Goal: Task Accomplishment & Management: Manage account settings

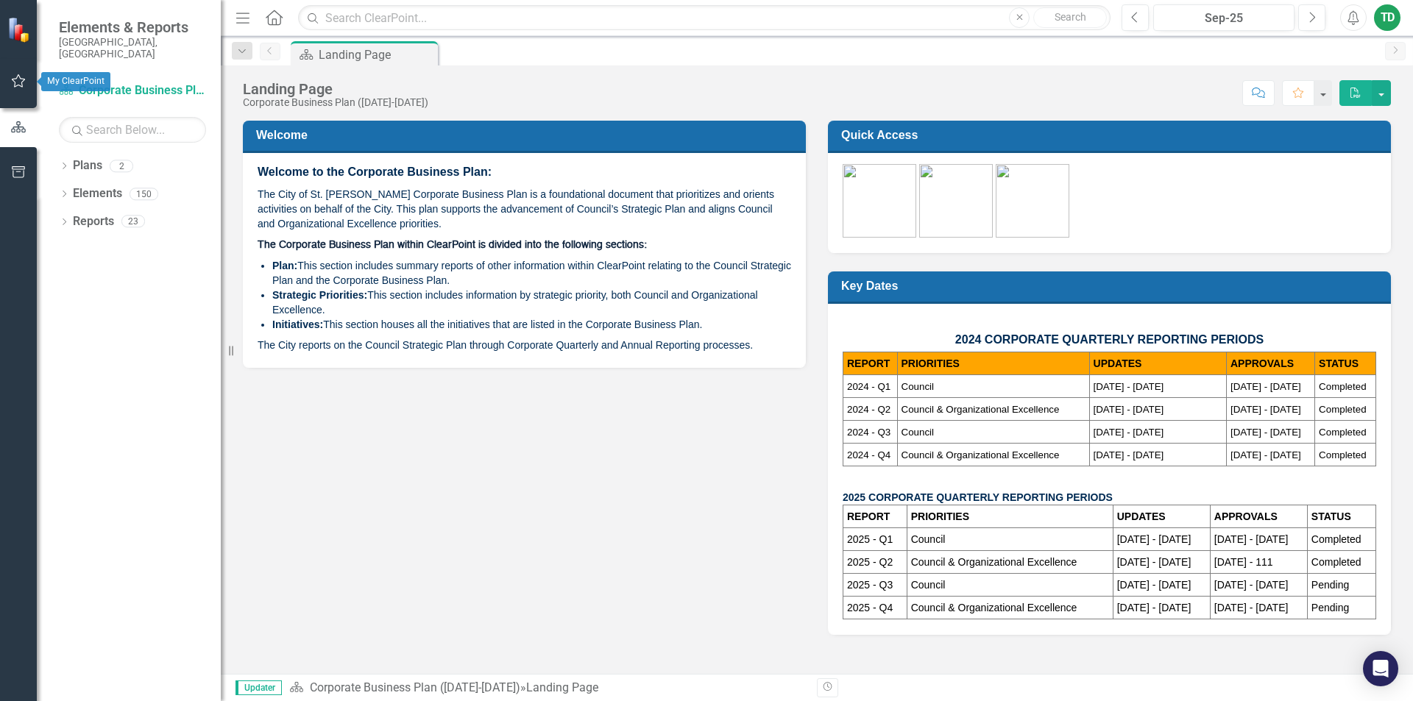
click at [19, 79] on icon "button" at bounding box center [18, 81] width 15 height 12
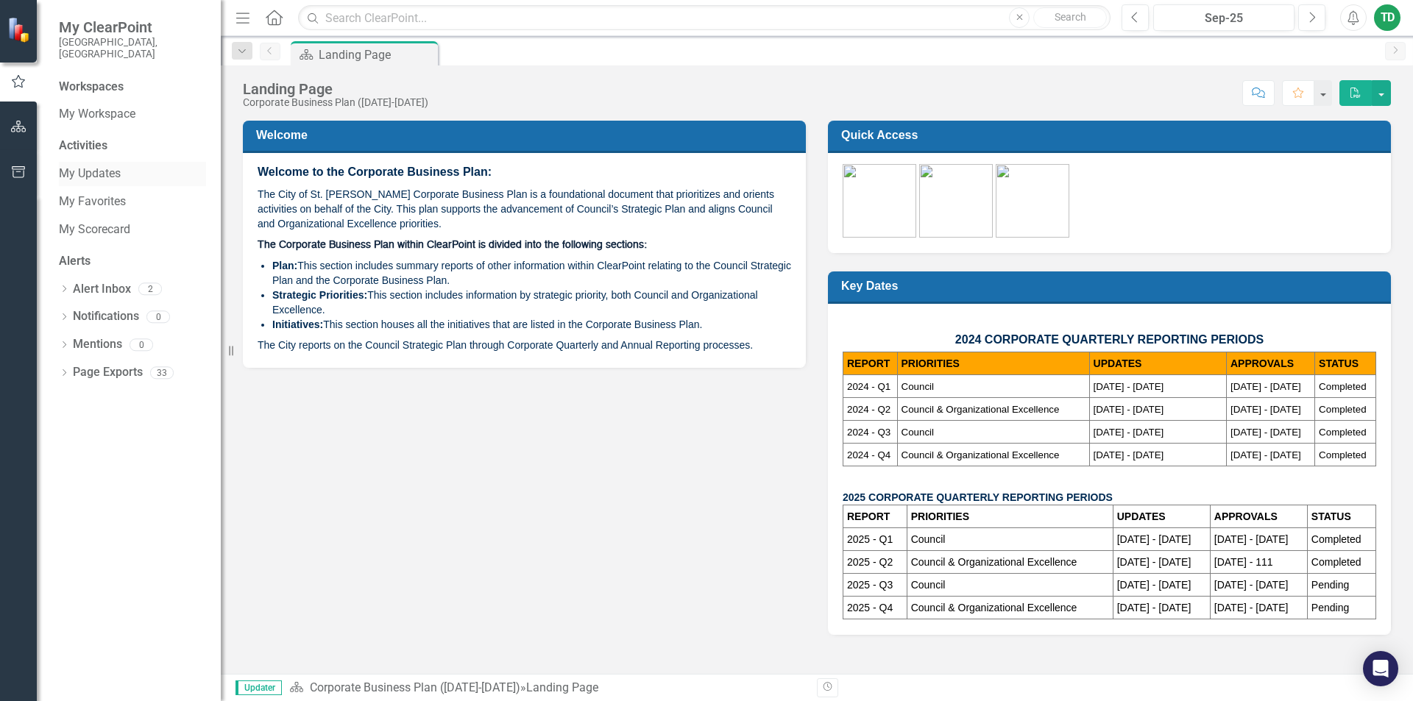
click at [103, 166] on link "My Updates" at bounding box center [132, 174] width 147 height 17
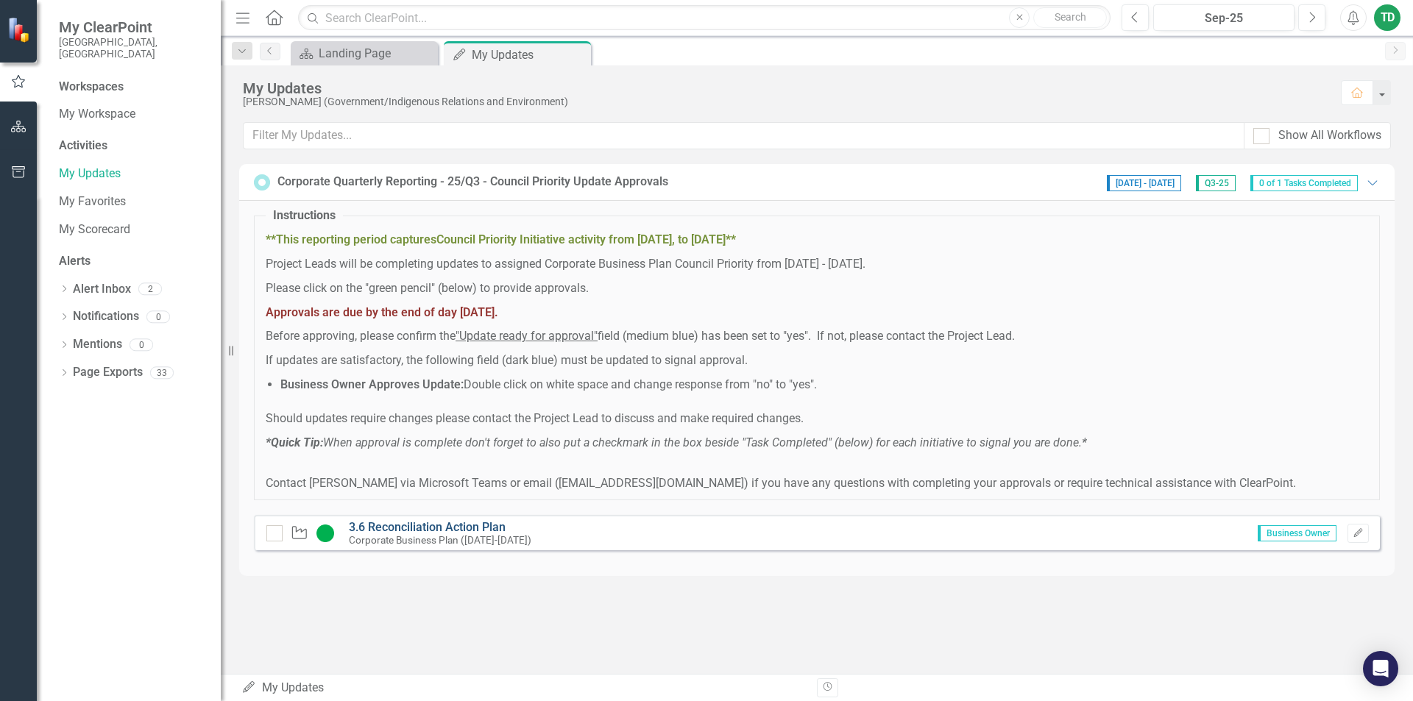
click at [481, 531] on link "3.6 Reconciliation Action Plan" at bounding box center [427, 527] width 157 height 14
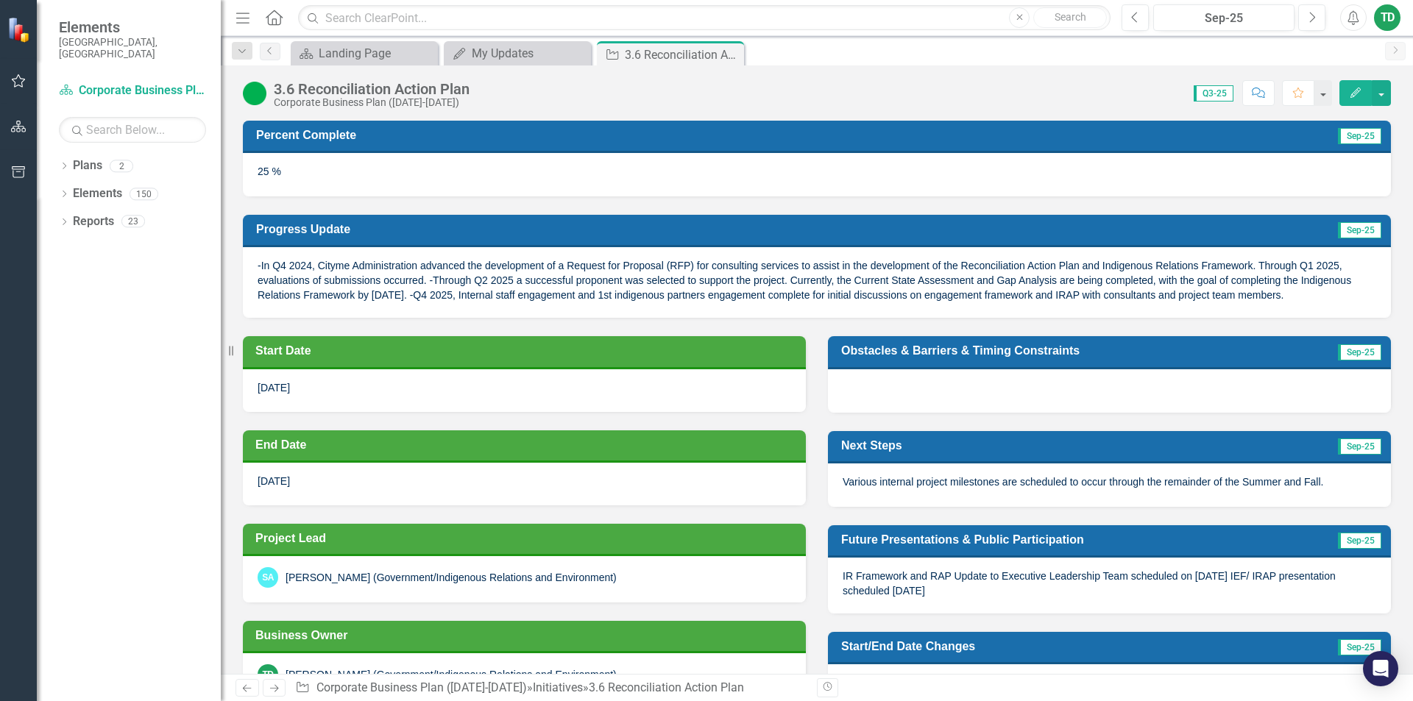
click at [338, 169] on div "25 %" at bounding box center [817, 174] width 1148 height 43
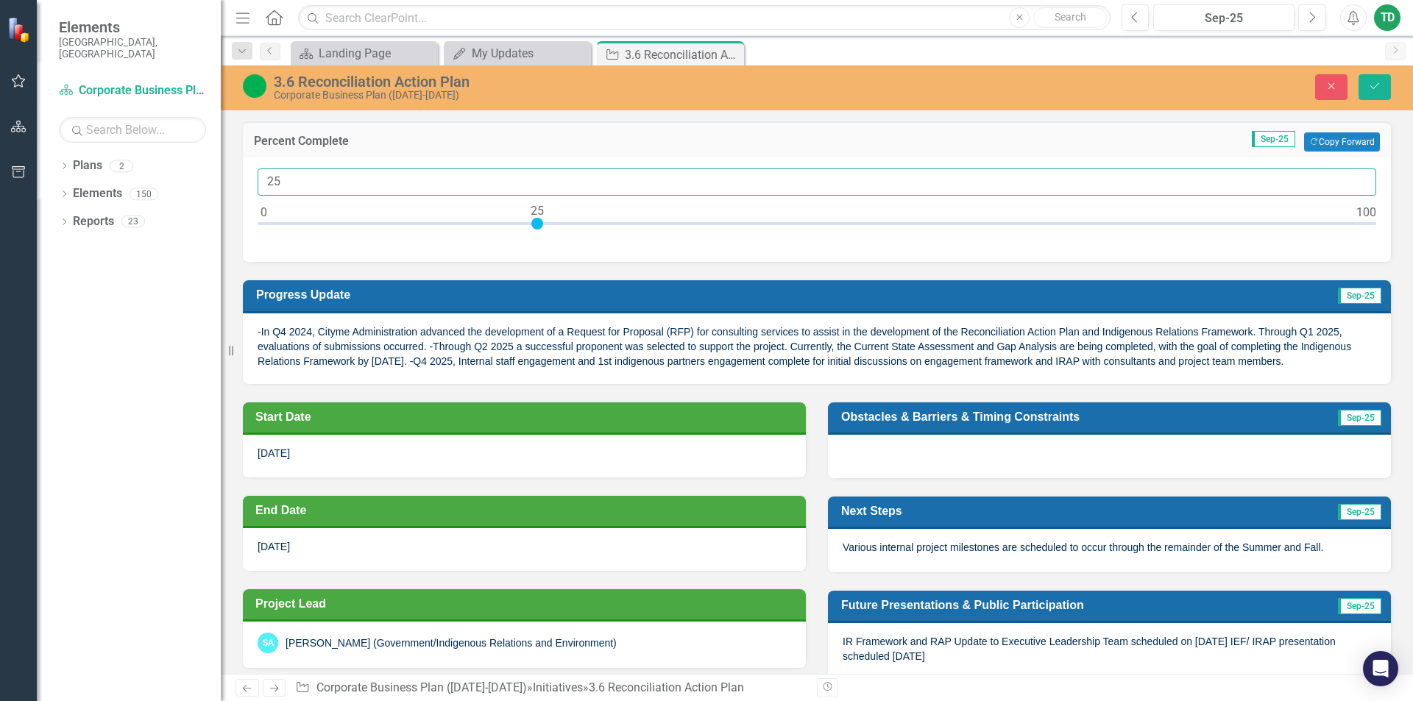
drag, startPoint x: 281, startPoint y: 180, endPoint x: 266, endPoint y: 180, distance: 14.7
click at [266, 180] on input "25" at bounding box center [817, 182] width 1119 height 27
type input "50"
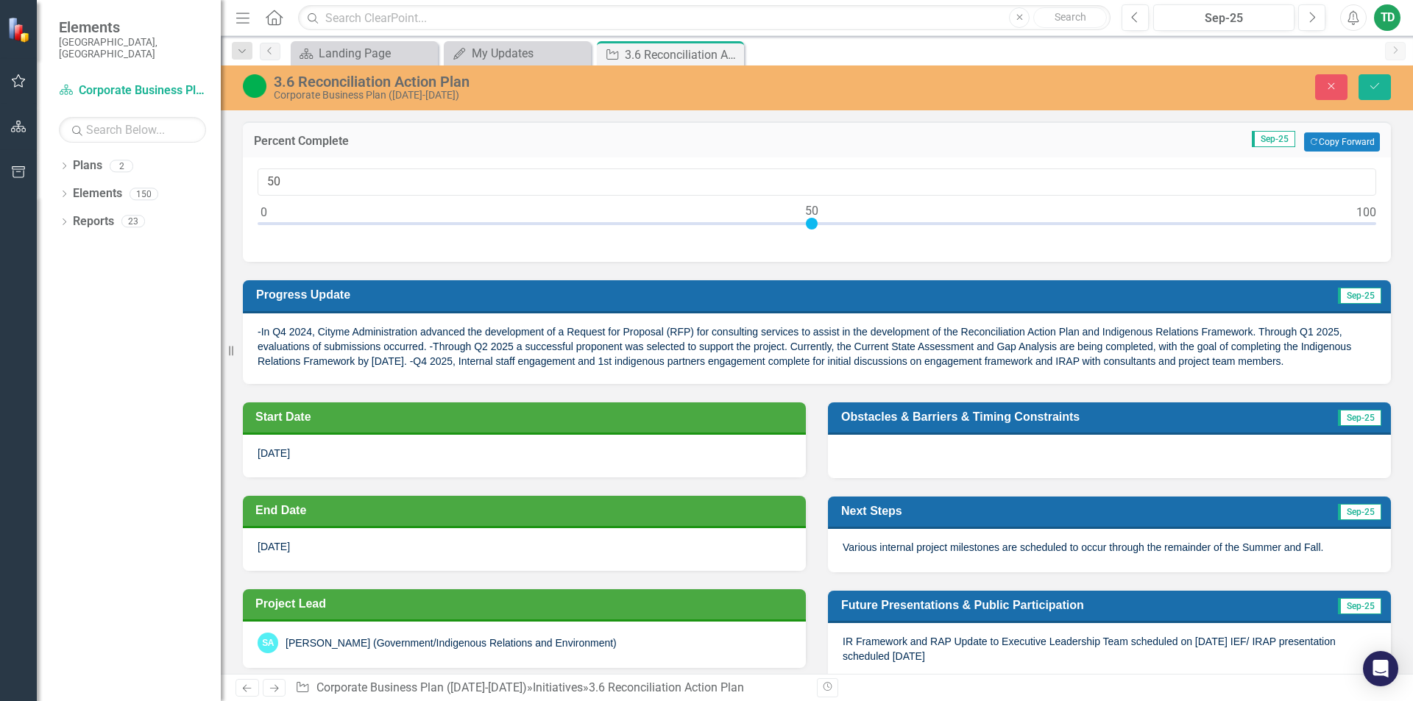
click at [432, 352] on span "-In Q4 2024, Cityme Administration advanced the development of a Request for Pr…" at bounding box center [805, 346] width 1094 height 41
click at [348, 351] on span "-In Q4 2024, Cityme Administration advanced the development of a Request for Pr…" at bounding box center [805, 346] width 1094 height 41
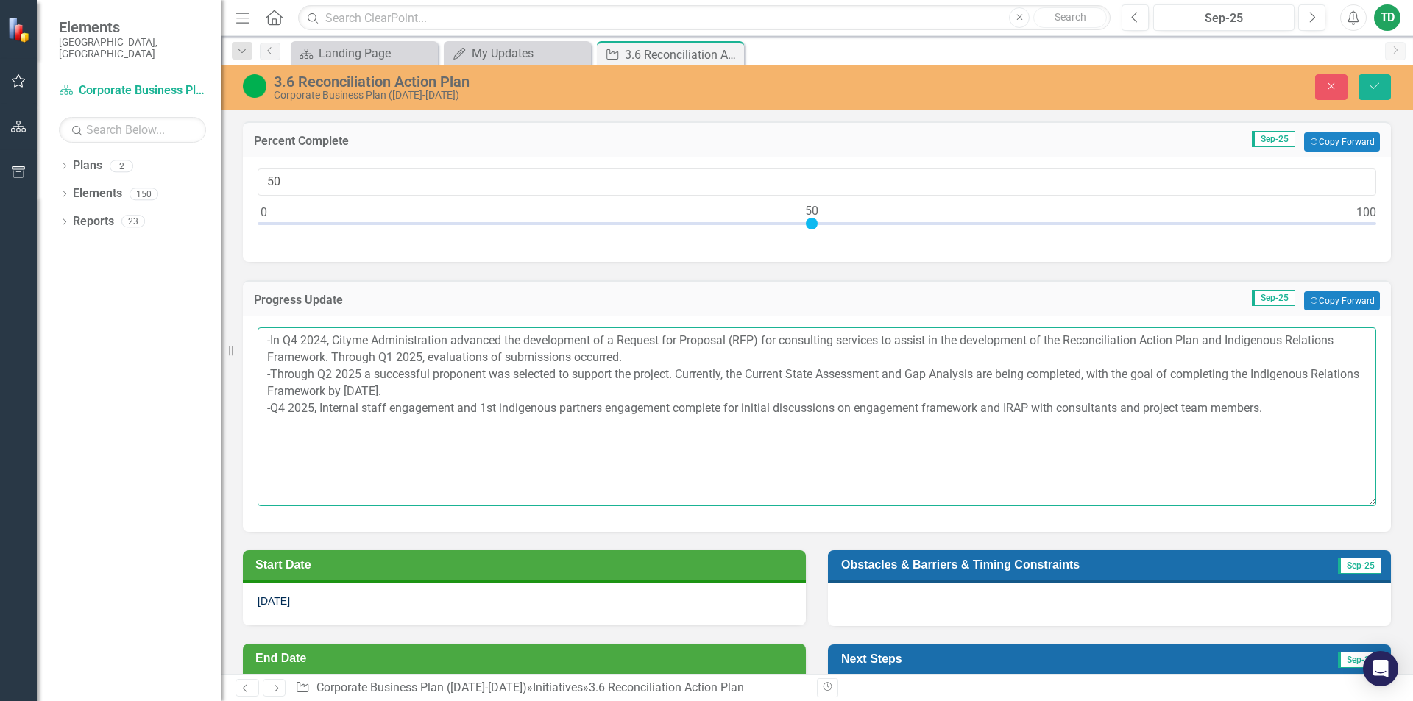
click at [270, 342] on textarea "-In Q4 2024, Cityme Administration advanced the development of a Request for Pr…" at bounding box center [817, 416] width 1119 height 178
click at [272, 341] on textarea "-In Q4 2024, Cityme Administration advanced the development of a Request for Pr…" at bounding box center [817, 416] width 1119 height 178
click at [363, 339] on textarea "In Q4 2024, Cityme Administration advanced the development of a Request for Pro…" at bounding box center [817, 416] width 1119 height 178
drag, startPoint x: 485, startPoint y: 391, endPoint x: 251, endPoint y: 342, distance: 239.0
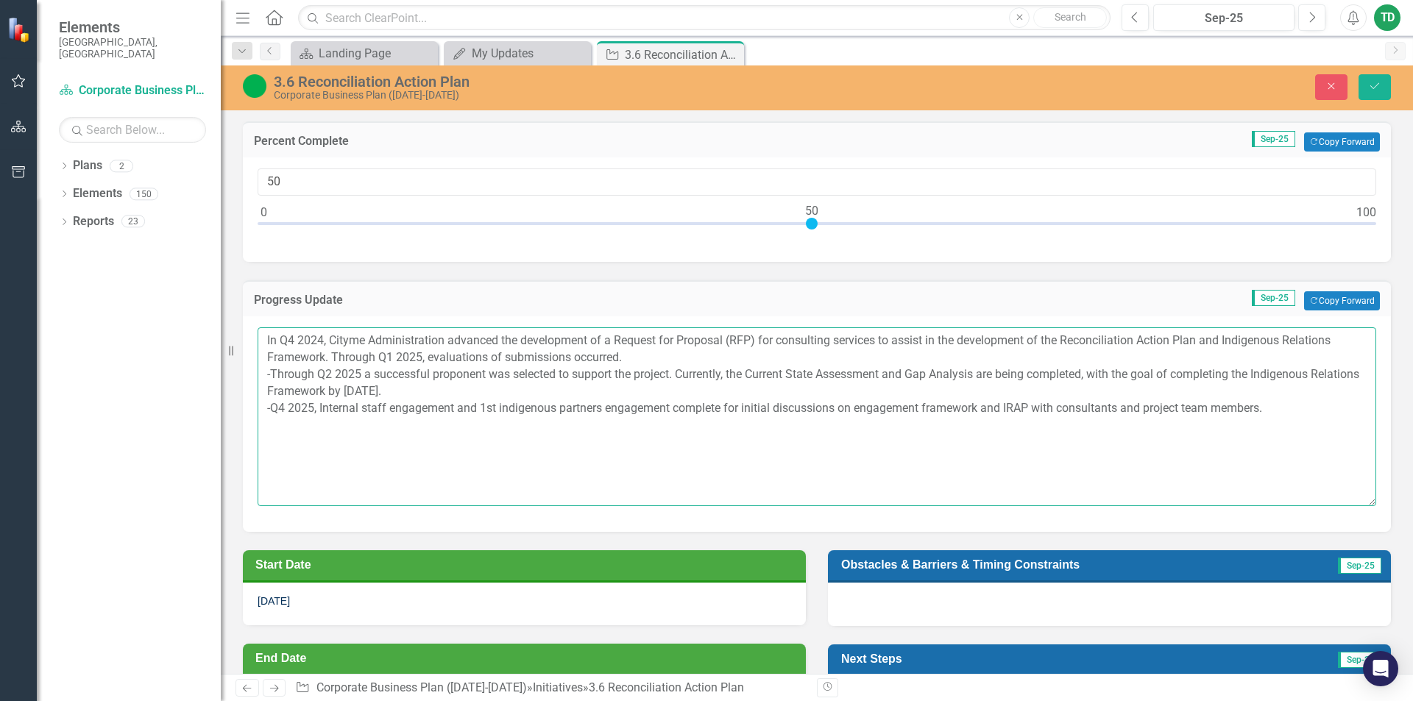
click at [251, 342] on div "In Q4 2024, Cityme Administration advanced the development of a Request for Pro…" at bounding box center [817, 423] width 1148 height 215
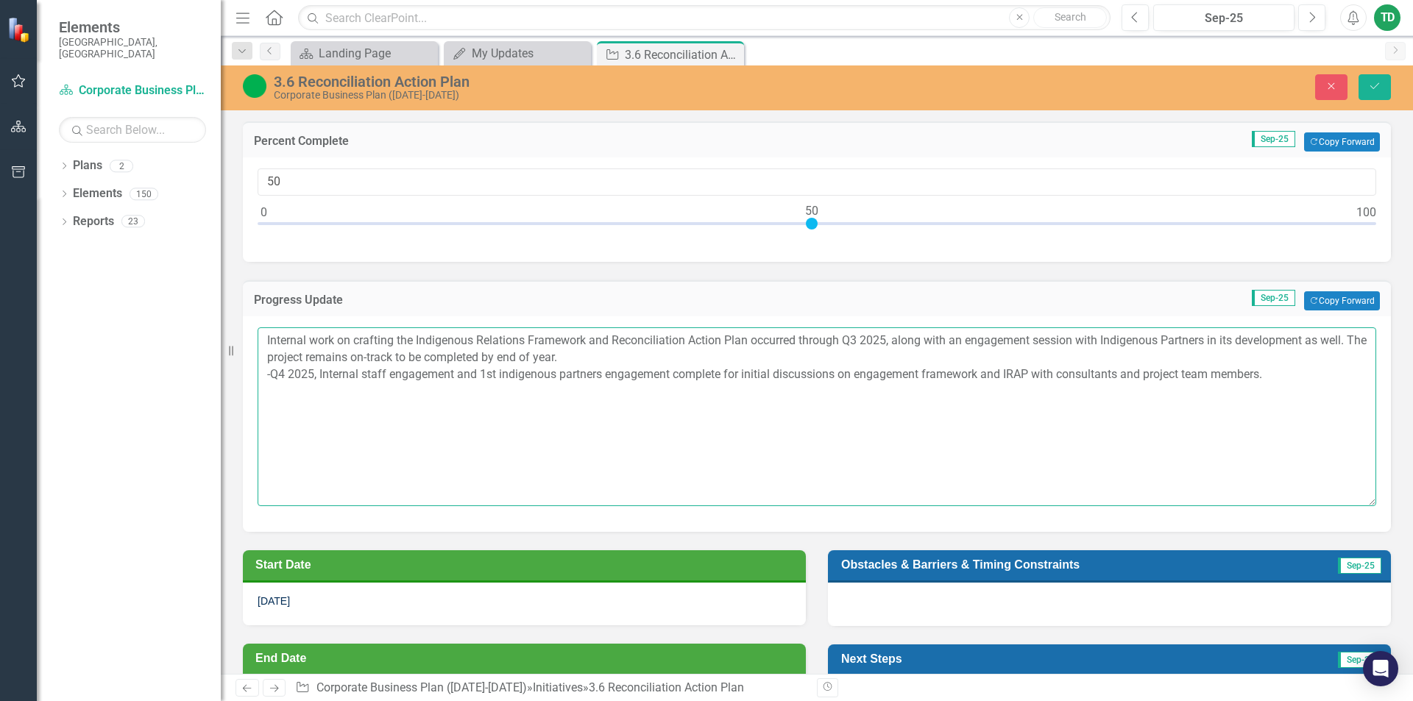
drag, startPoint x: 1302, startPoint y: 375, endPoint x: 268, endPoint y: 385, distance: 1034.0
click at [268, 385] on textarea "Internal work on crafting the Indigenous Relations Framework and Reconciliation…" at bounding box center [817, 416] width 1119 height 178
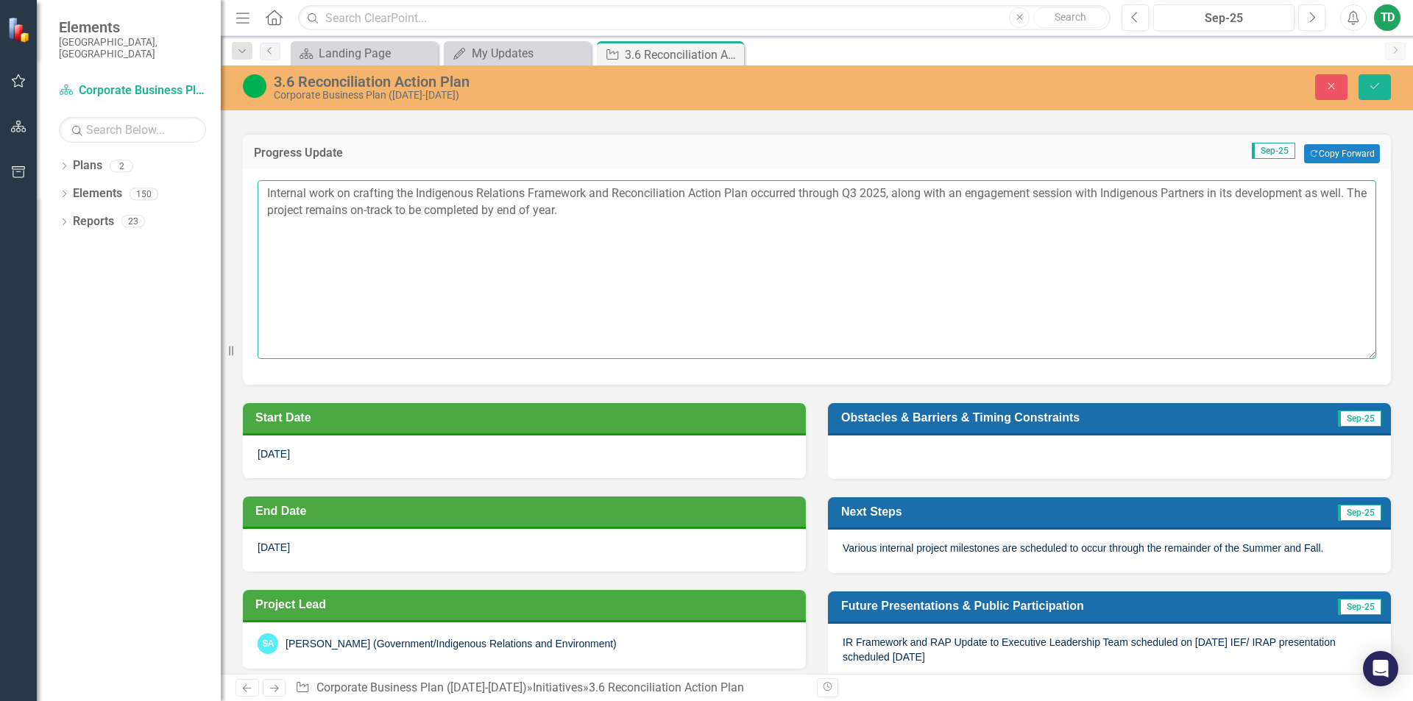
scroll to position [221, 0]
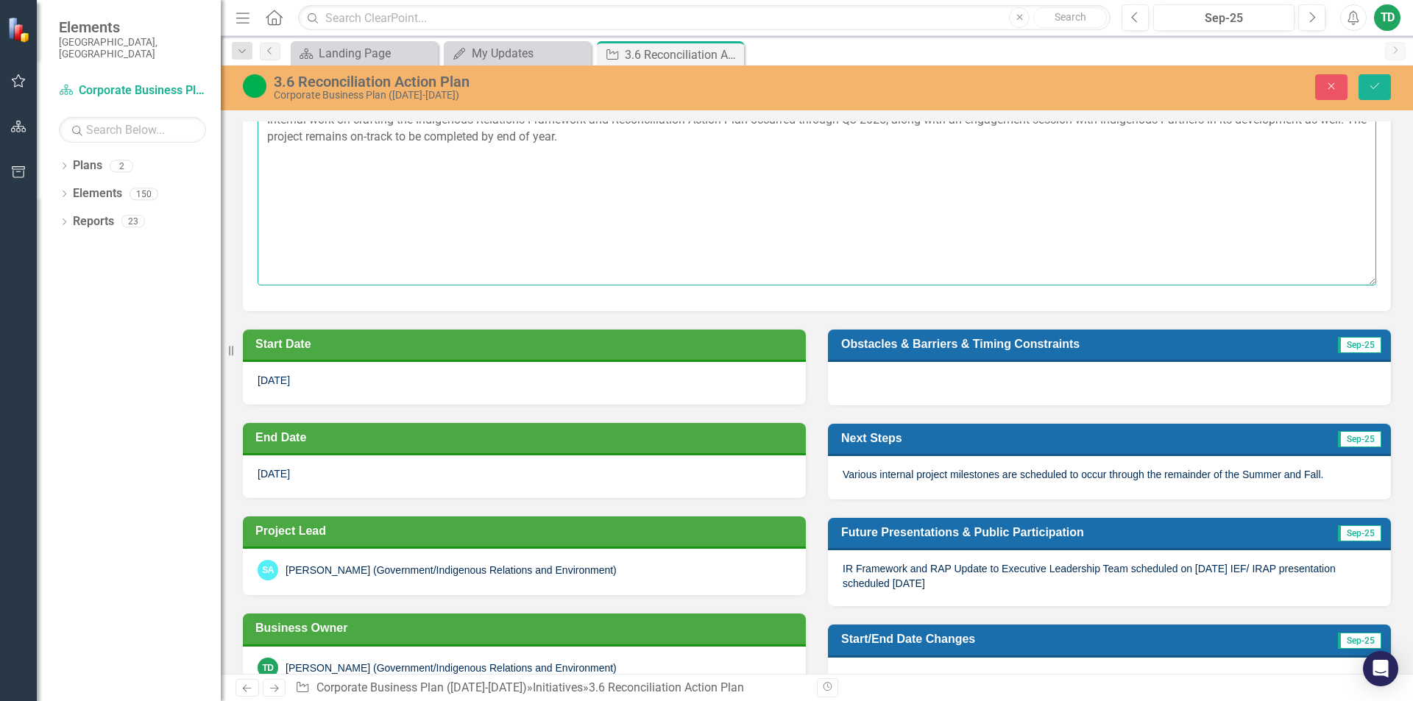
type textarea "Internal work on crafting the Indigenous Relations Framework and Reconciliation…"
click at [1156, 479] on span "Various internal project milestones are scheduled to occur through the remainde…" at bounding box center [1083, 475] width 481 height 12
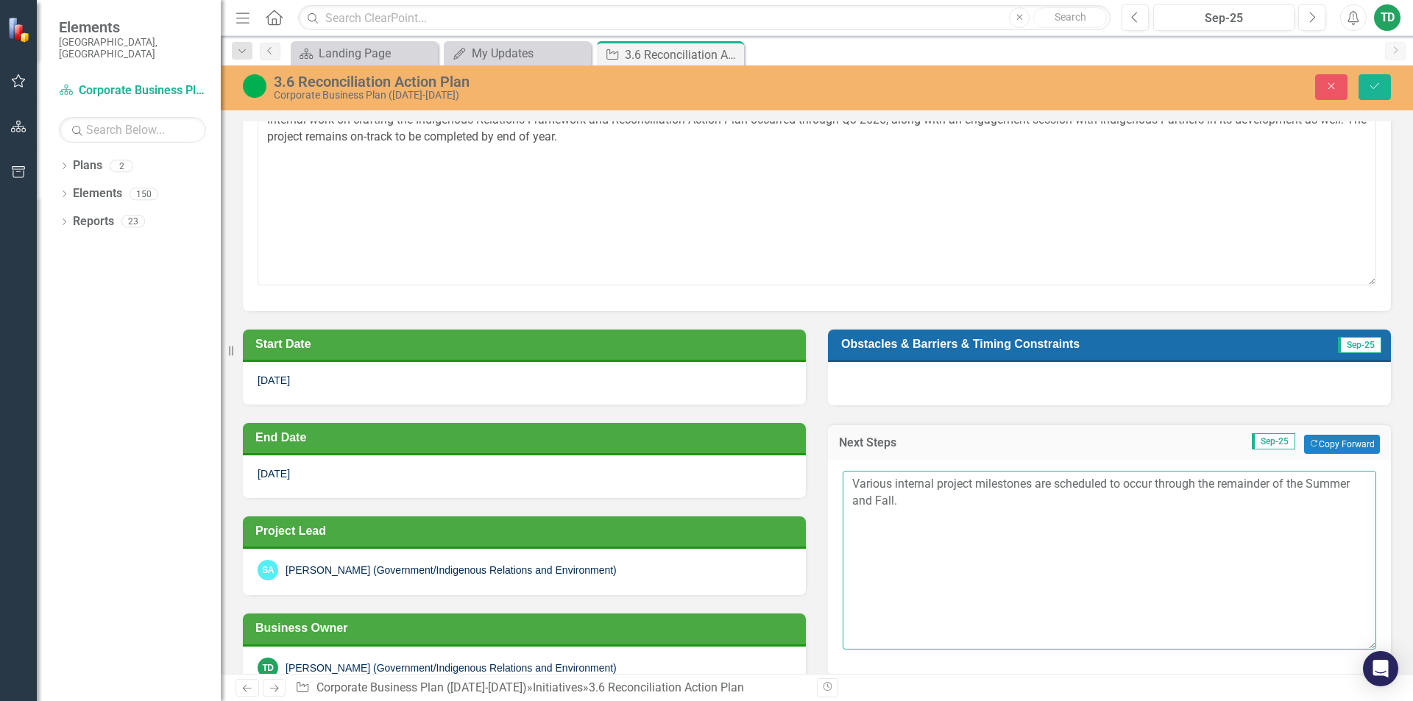
drag, startPoint x: 871, startPoint y: 498, endPoint x: 1307, endPoint y: 485, distance: 436.6
click at [1307, 485] on textarea "Various internal project milestones are scheduled to occur through the remainde…" at bounding box center [1110, 560] width 534 height 178
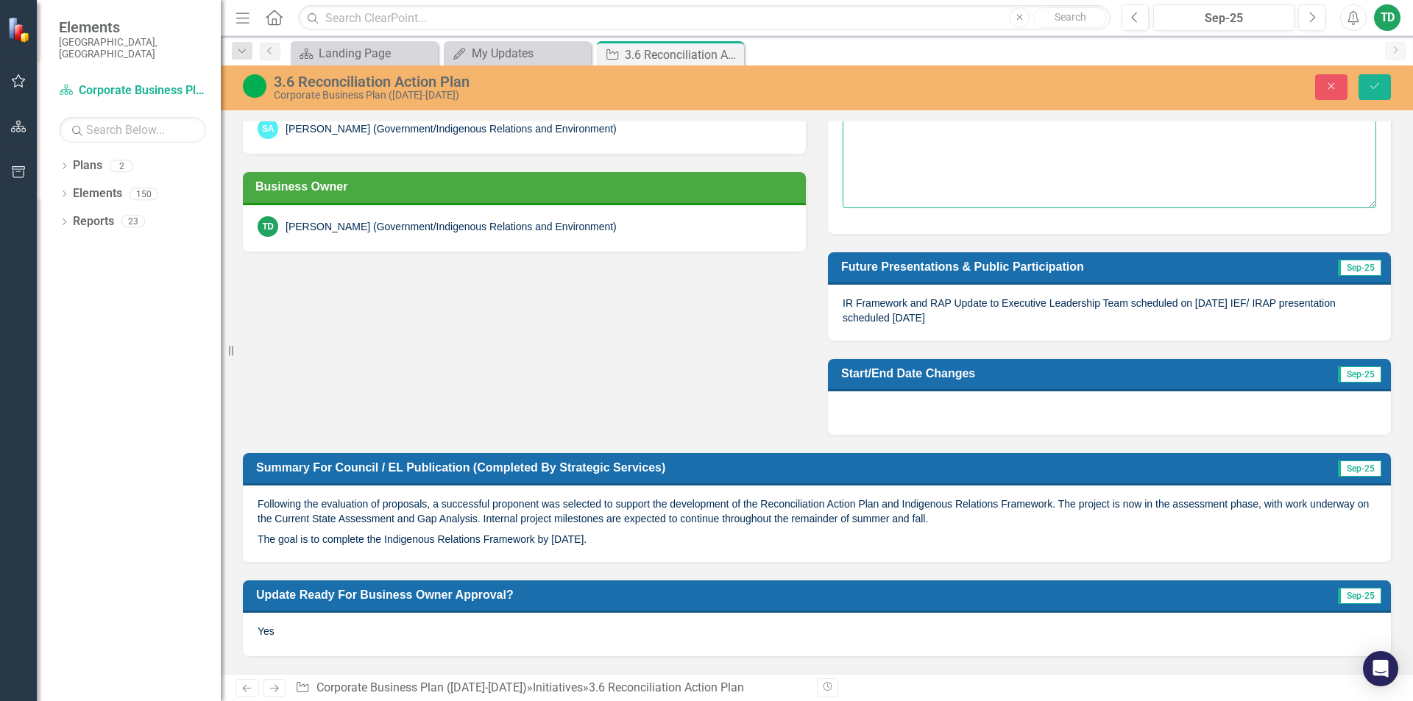
scroll to position [736, 0]
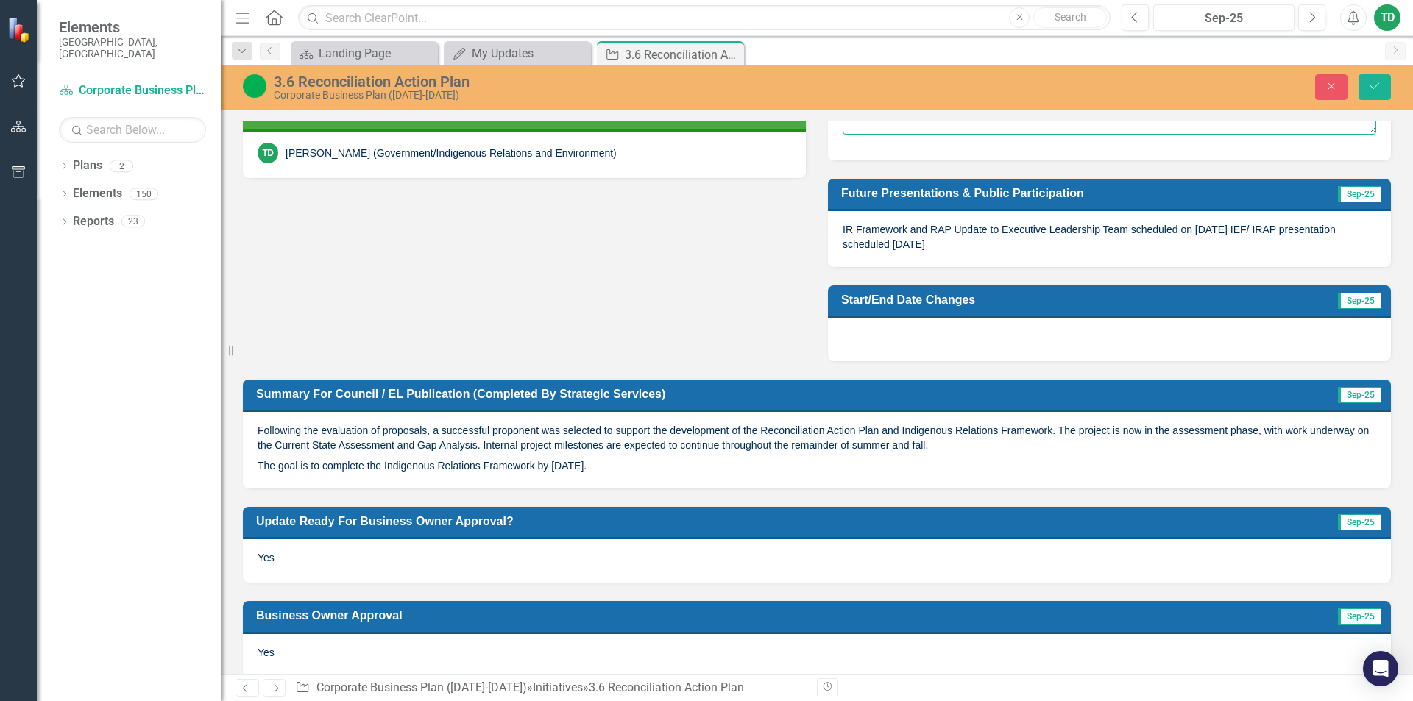
type textarea "Various internal project milestones are scheduled to occur through the remainde…"
click at [727, 442] on p "Following the evaluation of proposals, a successful proponent was selected to s…" at bounding box center [817, 439] width 1119 height 32
click at [712, 456] on p "The goal is to complete the Indigenous Relations Framework by [DATE]." at bounding box center [817, 465] width 1119 height 18
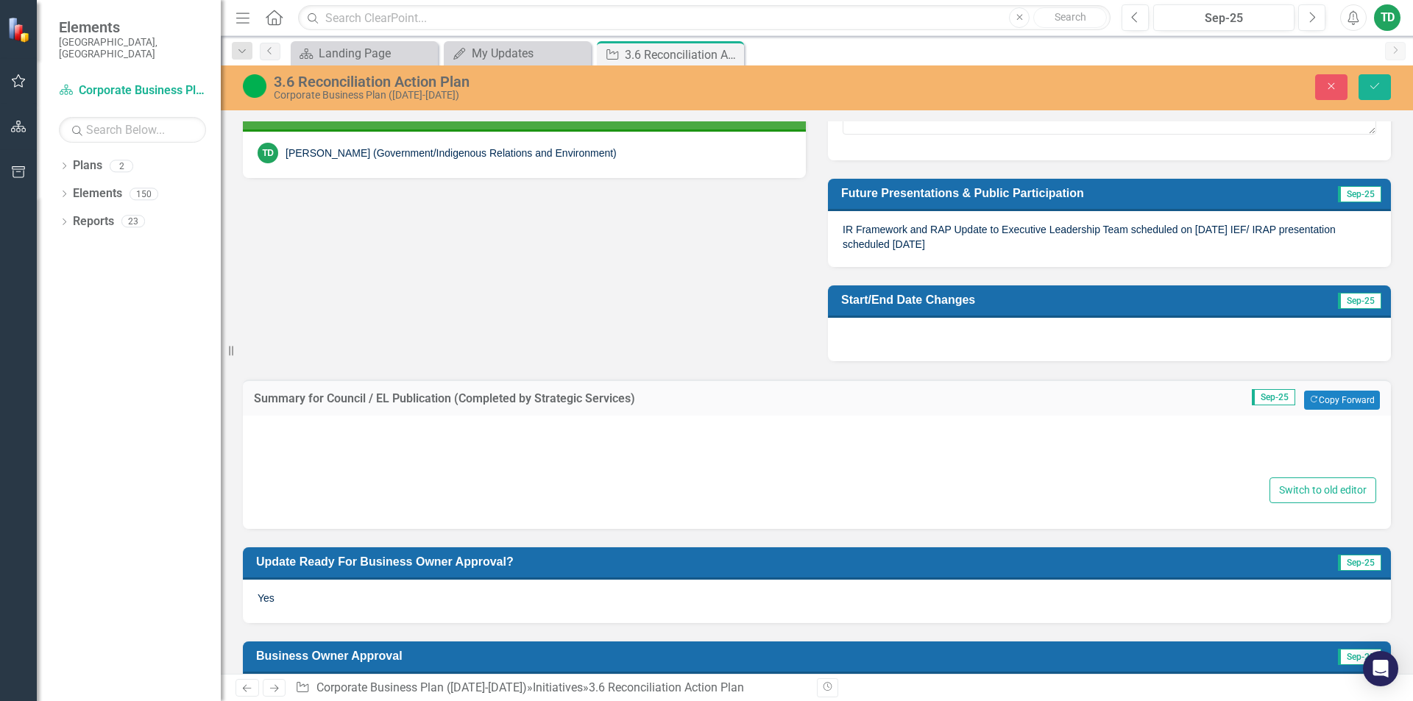
type textarea "<p>Following the evaluation of proposals, a successful proponent was selected t…"
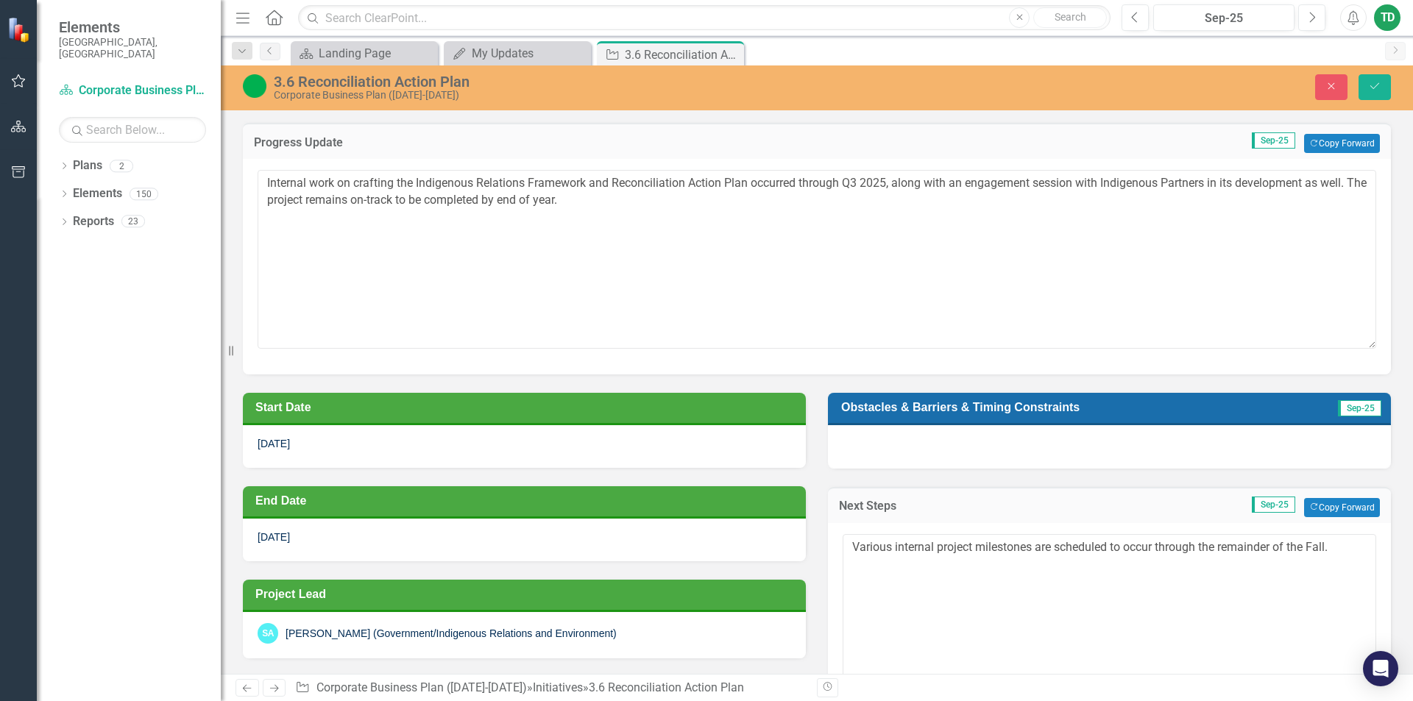
scroll to position [74, 0]
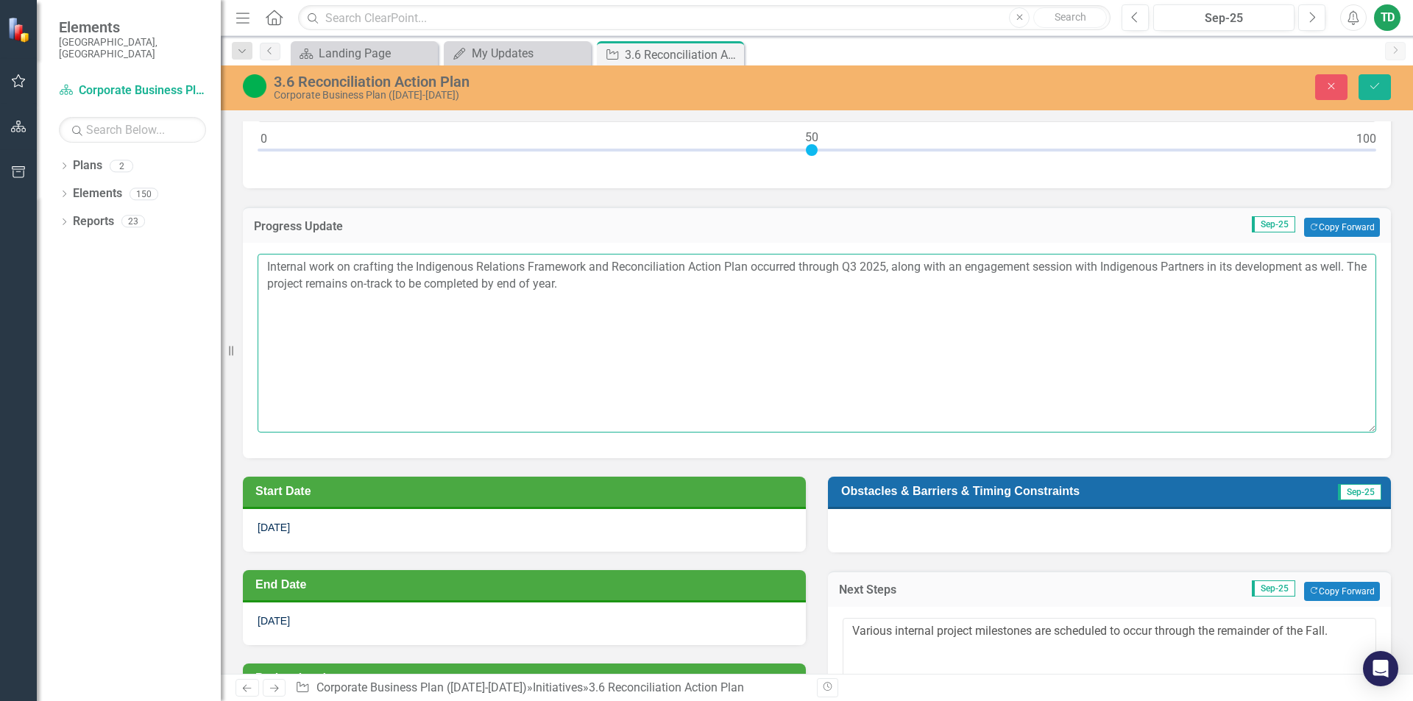
drag, startPoint x: 589, startPoint y: 285, endPoint x: 261, endPoint y: 259, distance: 329.2
click at [261, 259] on textarea "Internal work on crafting the Indigenous Relations Framework and Reconciliation…" at bounding box center [817, 343] width 1119 height 178
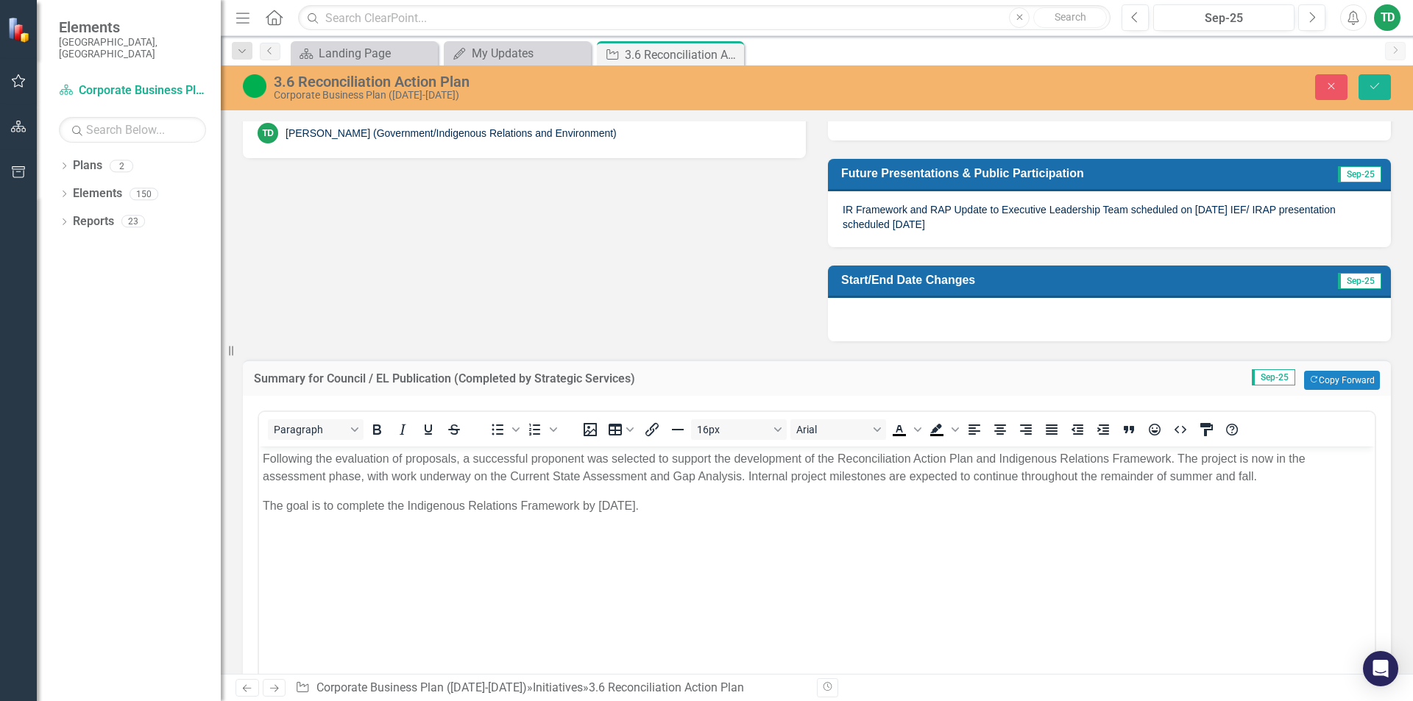
scroll to position [883, 0]
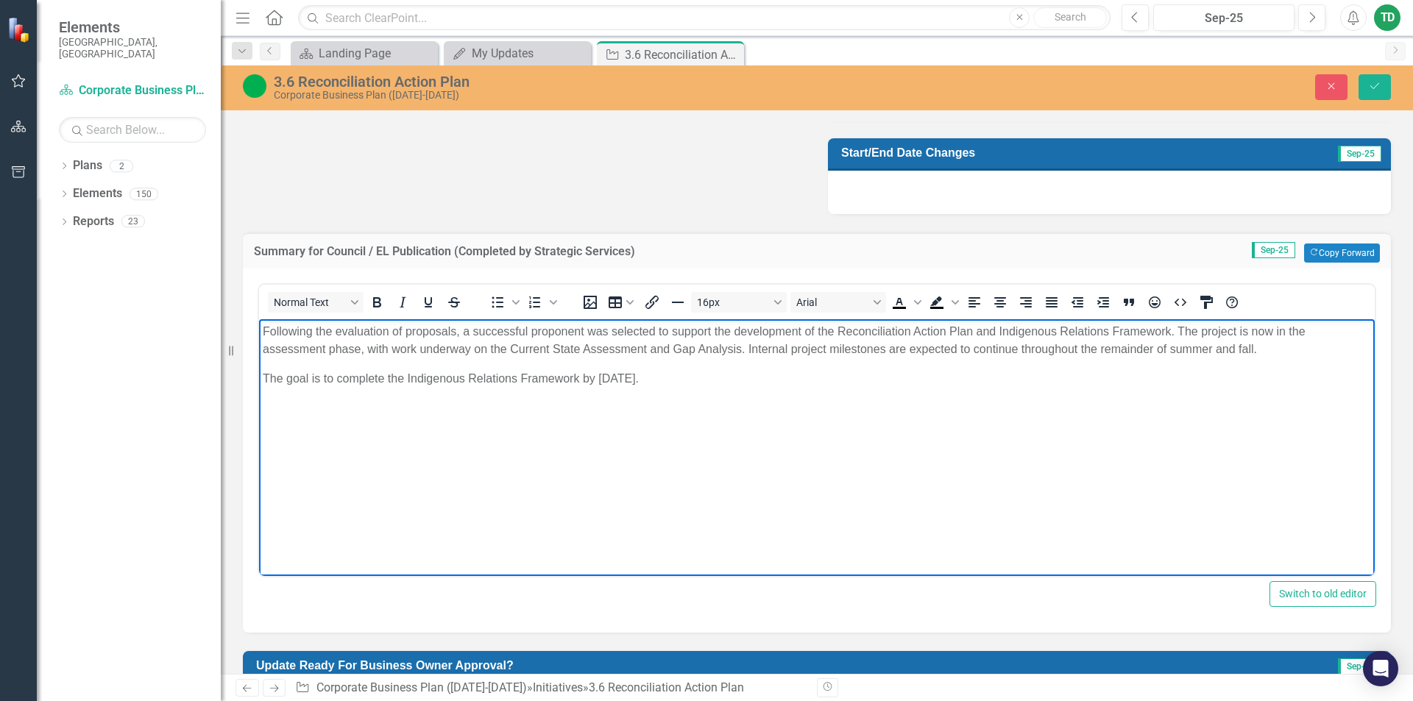
drag, startPoint x: 698, startPoint y: 375, endPoint x: 517, endPoint y: 648, distance: 327.0
click at [259, 328] on html "Following the evaluation of proposals, a successful proponent was selected to s…" at bounding box center [817, 429] width 1116 height 221
paste body "Rich Text Area. Press ALT-0 for help."
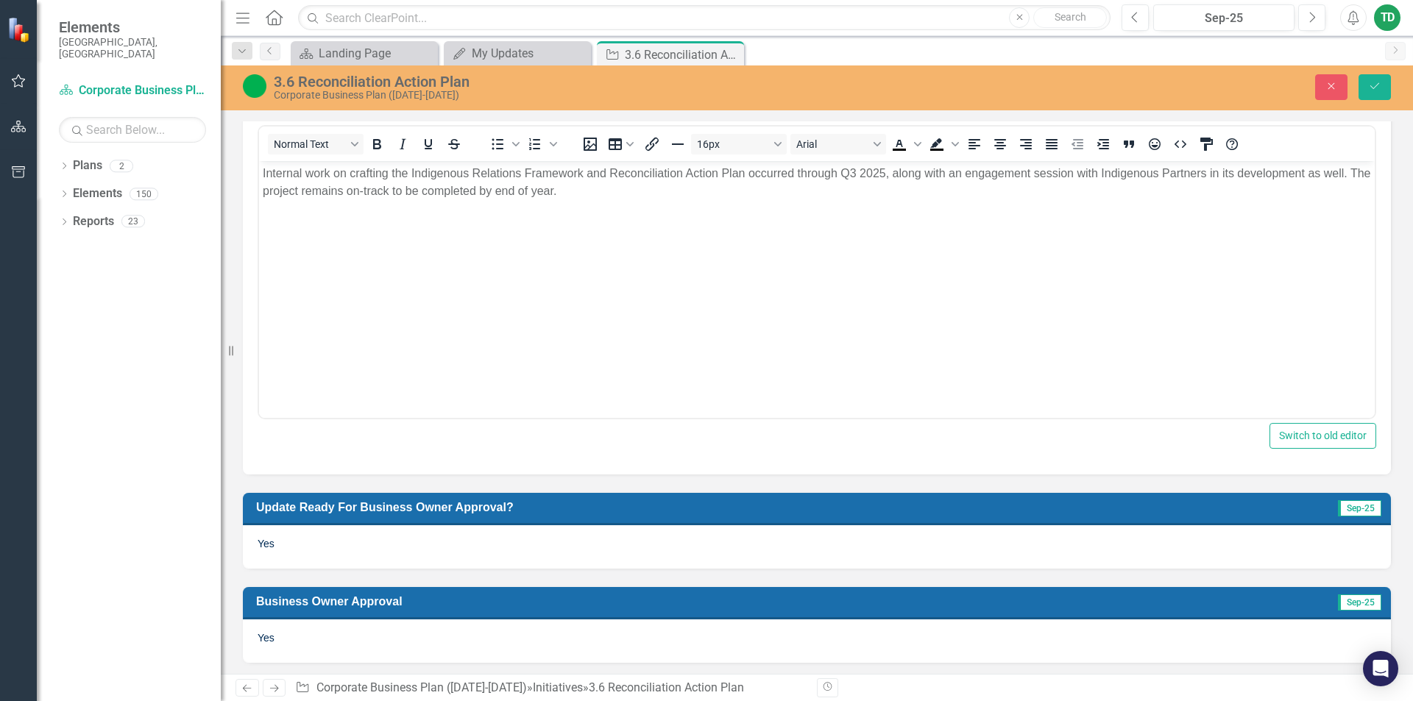
scroll to position [1045, 0]
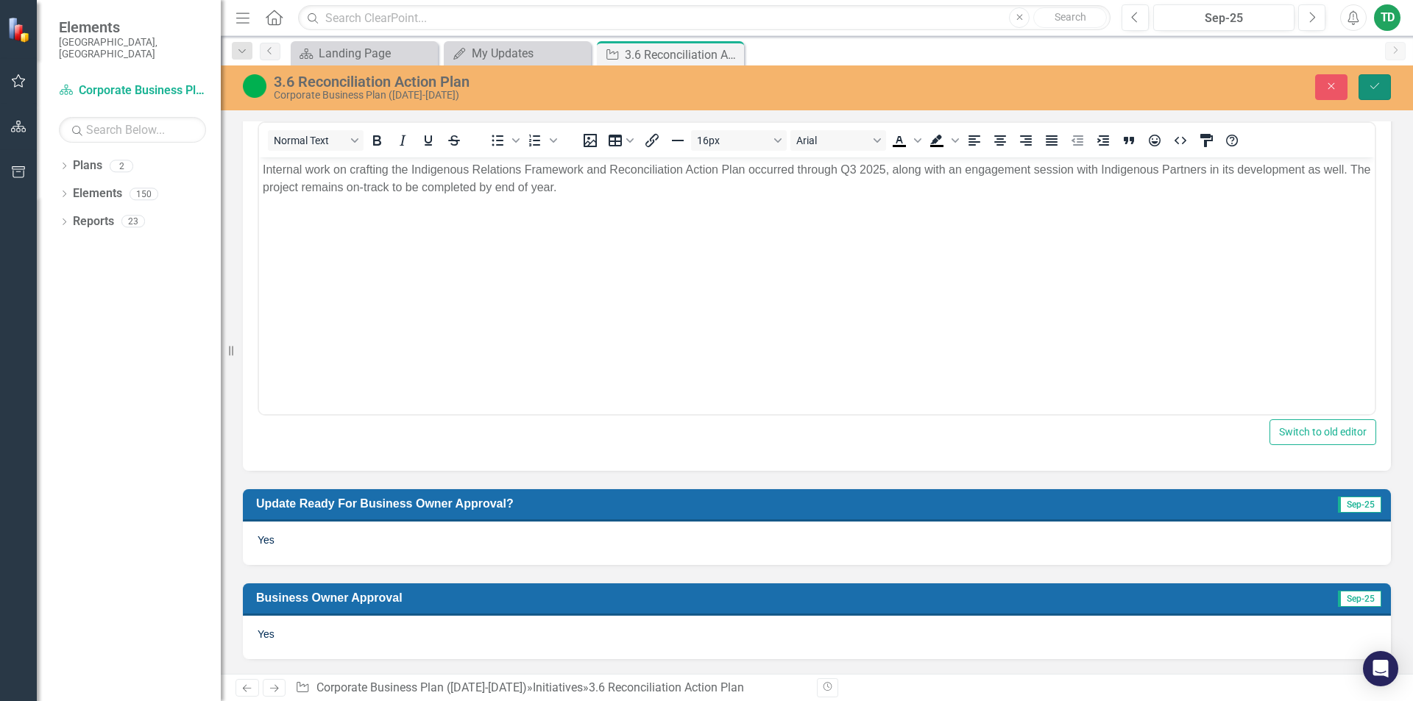
click at [1375, 84] on icon "Save" at bounding box center [1374, 86] width 13 height 10
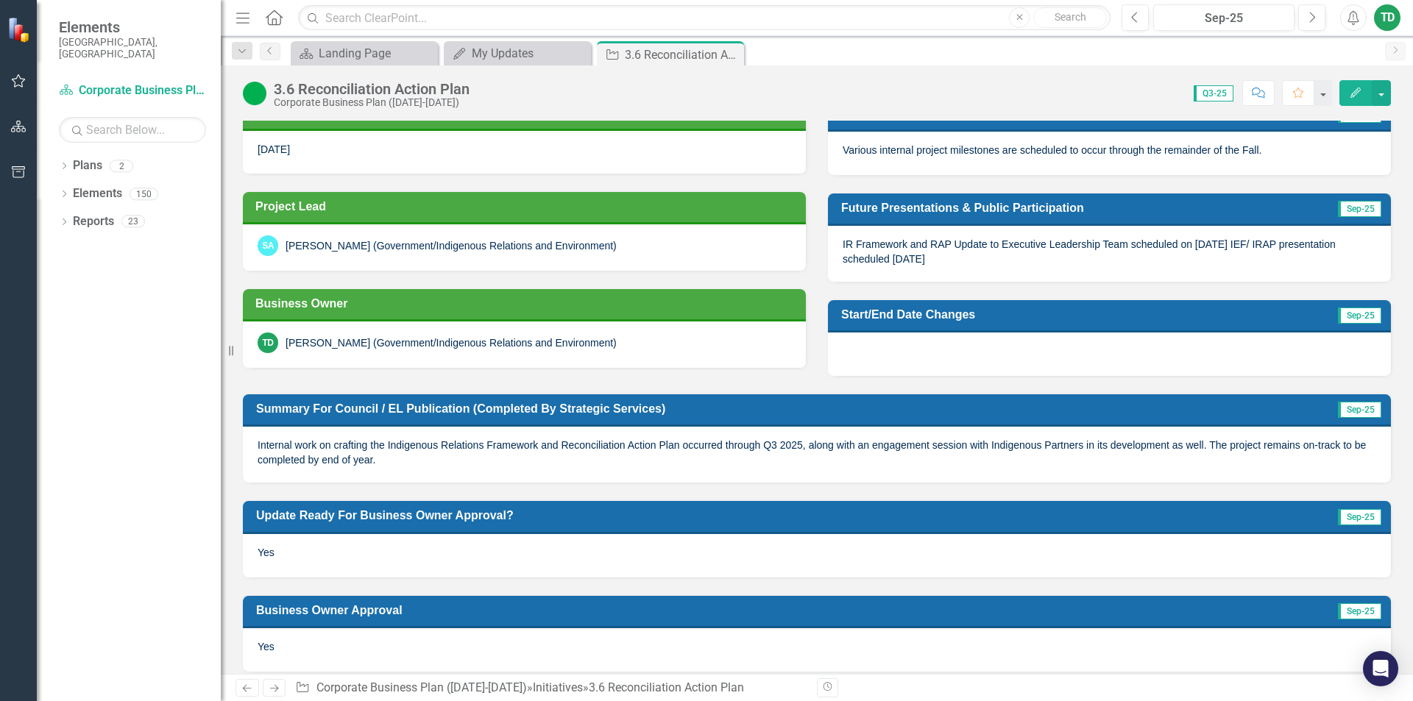
scroll to position [330, 0]
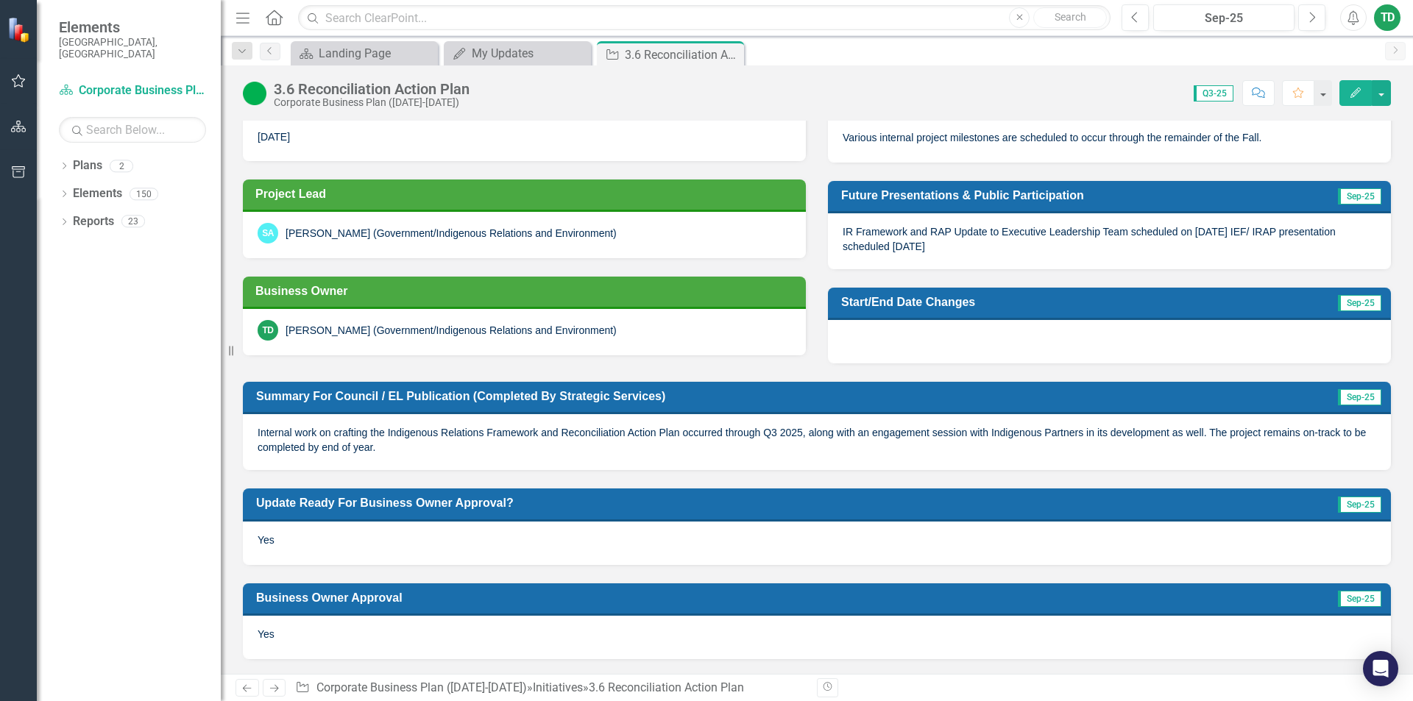
click at [439, 637] on div "Yes" at bounding box center [817, 637] width 1148 height 43
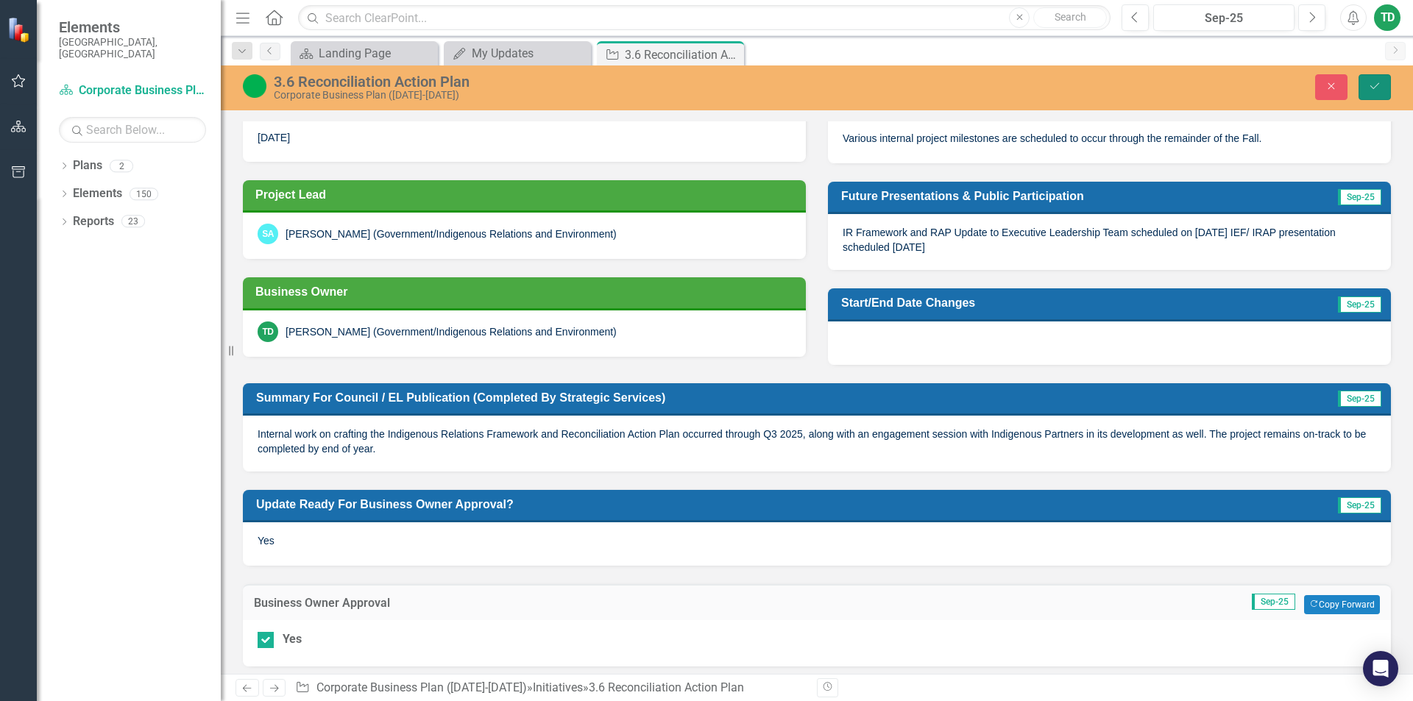
click at [1378, 91] on icon "Save" at bounding box center [1374, 86] width 13 height 10
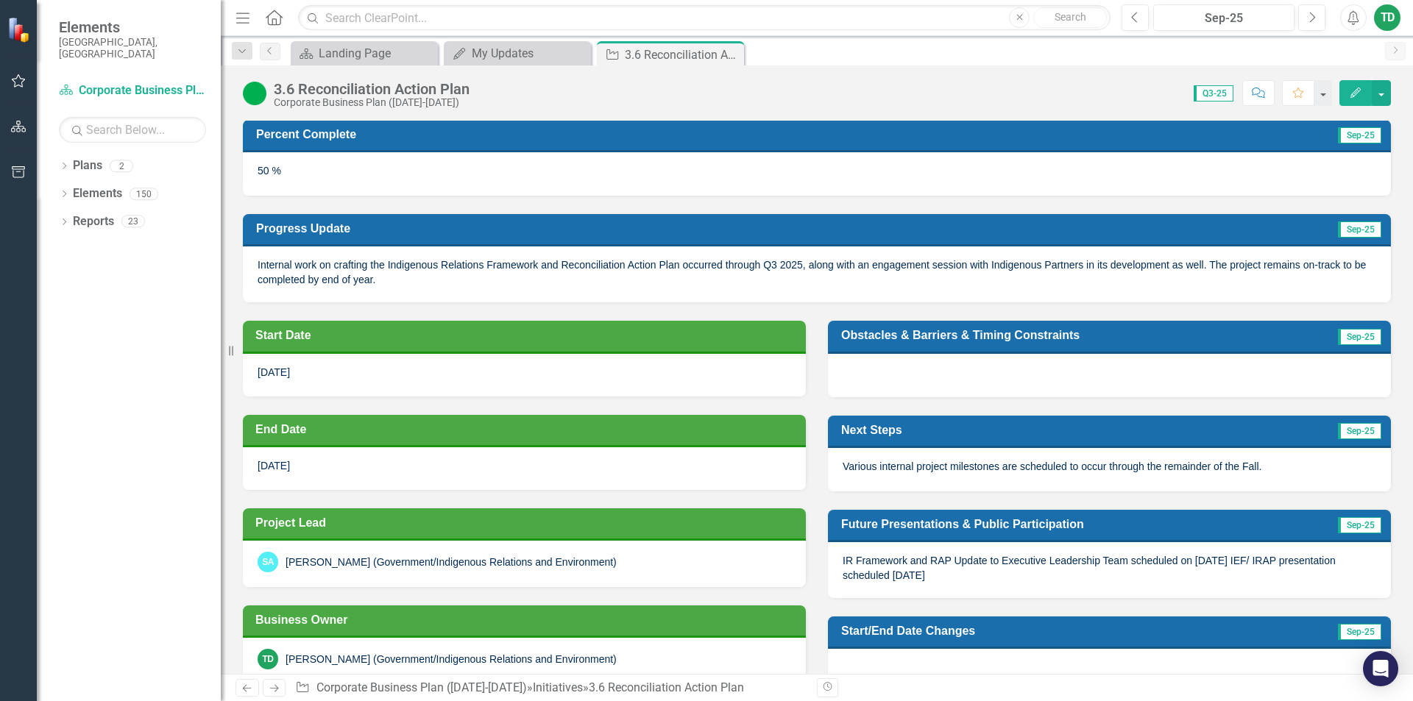
scroll to position [0, 0]
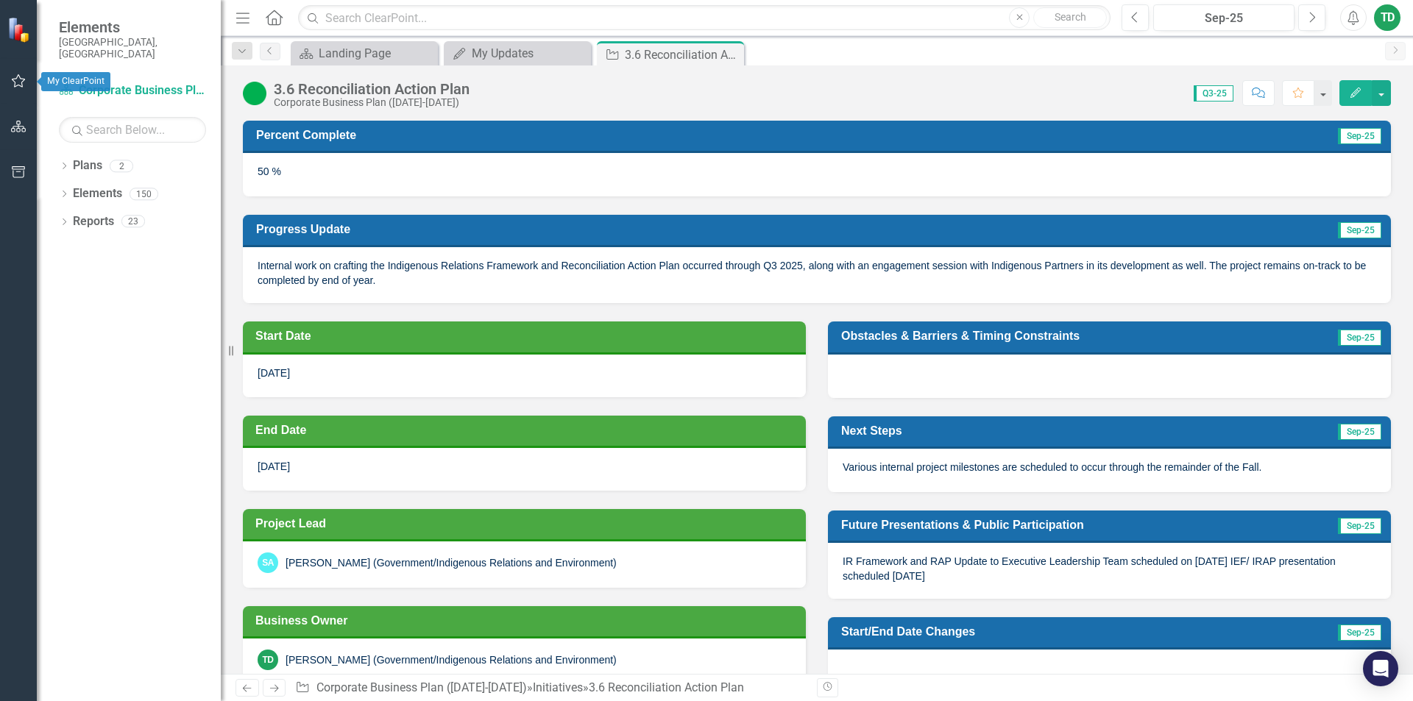
click at [20, 83] on icon "button" at bounding box center [18, 81] width 15 height 12
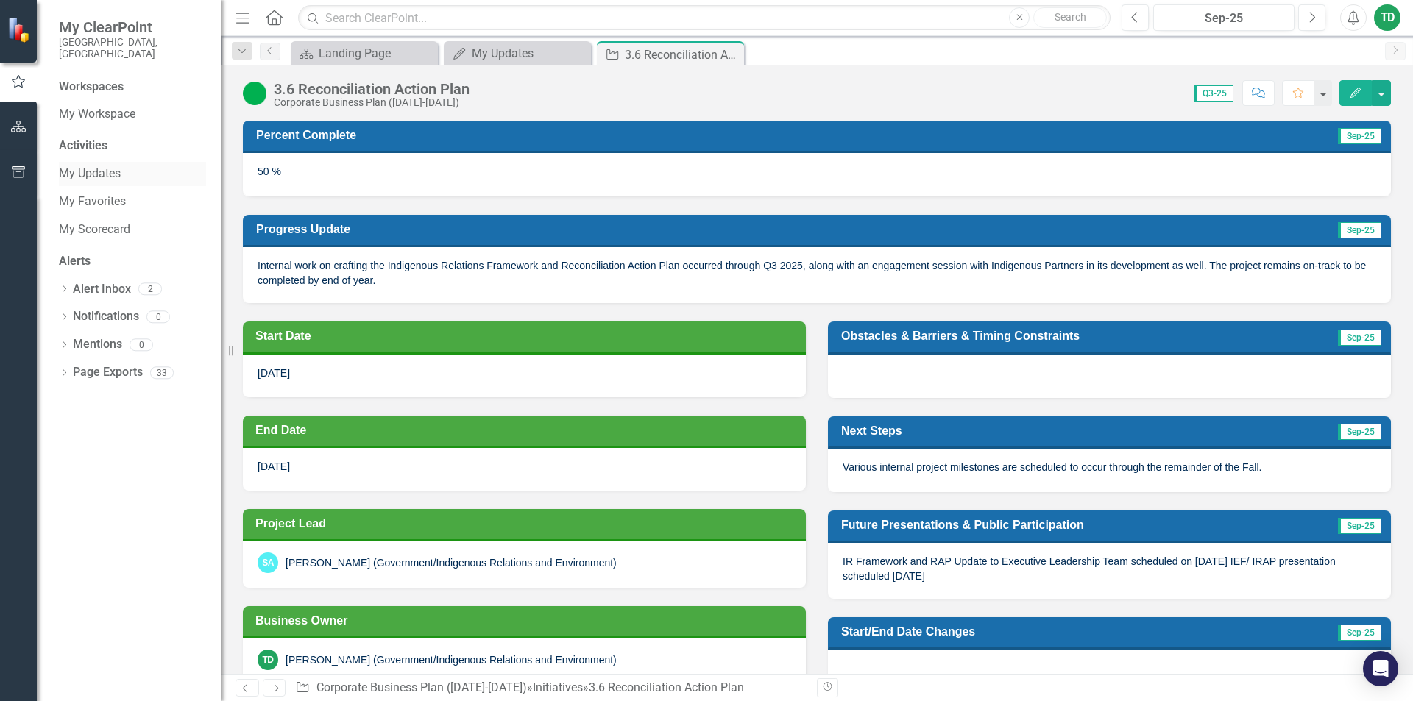
click at [91, 166] on link "My Updates" at bounding box center [132, 174] width 147 height 17
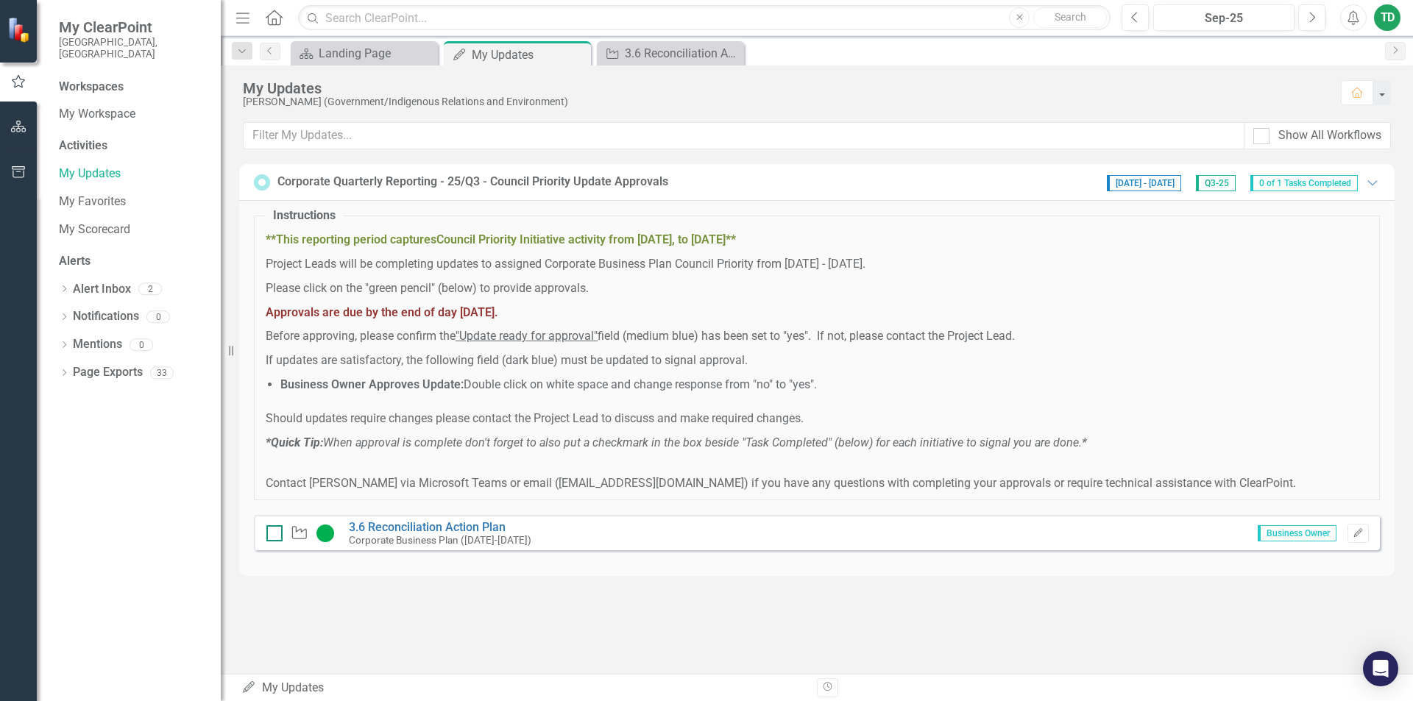
click at [270, 537] on div at bounding box center [274, 533] width 16 height 16
click at [270, 535] on input "checkbox" at bounding box center [271, 530] width 10 height 10
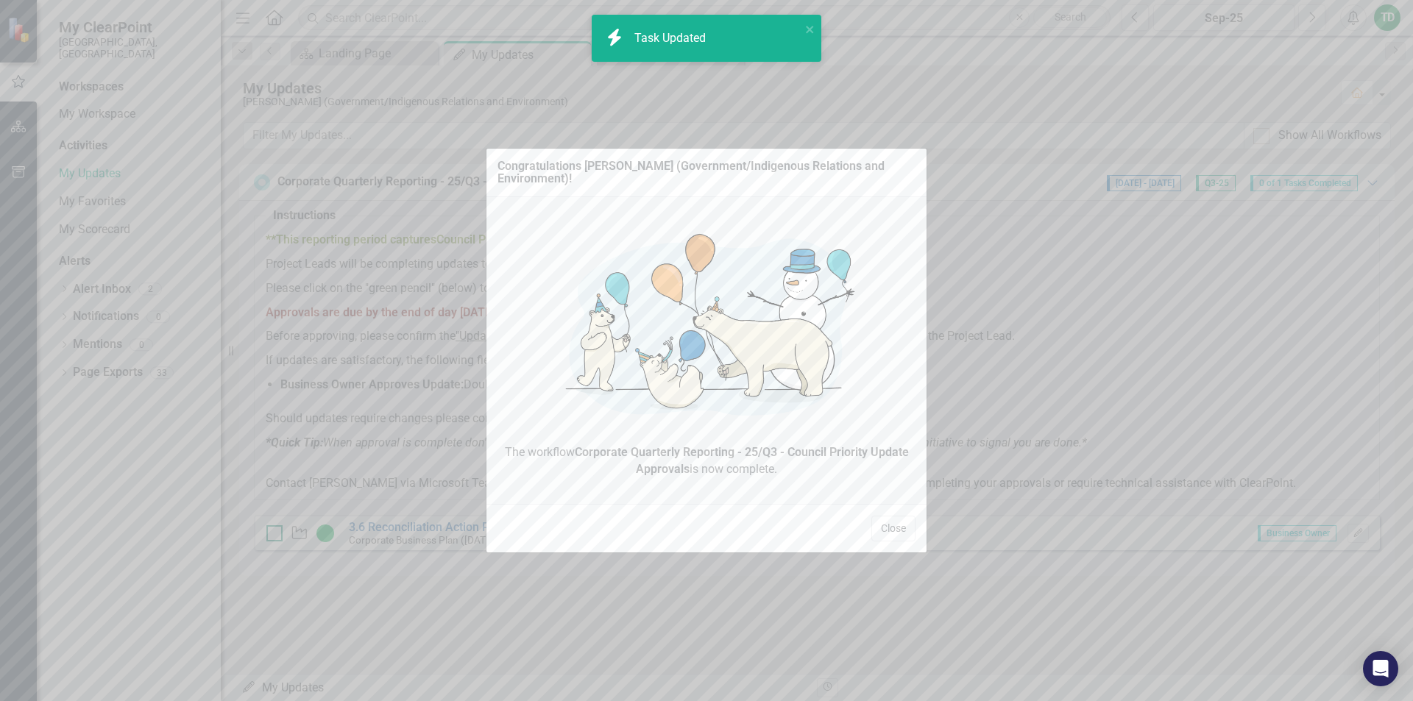
checkbox input "true"
click at [892, 531] on button "Close" at bounding box center [893, 529] width 44 height 26
